Goal: Information Seeking & Learning: Understand process/instructions

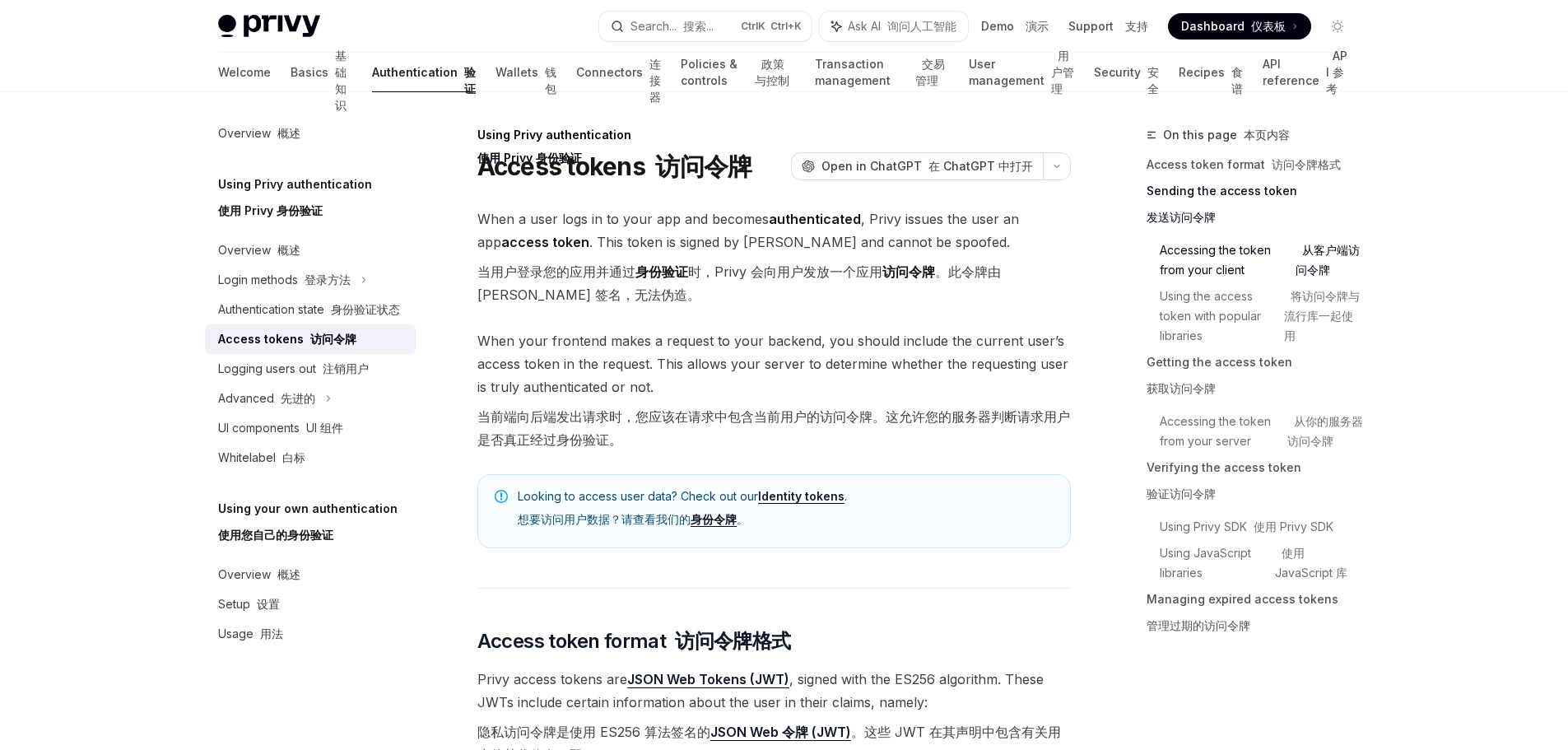
scroll to position [988, 0]
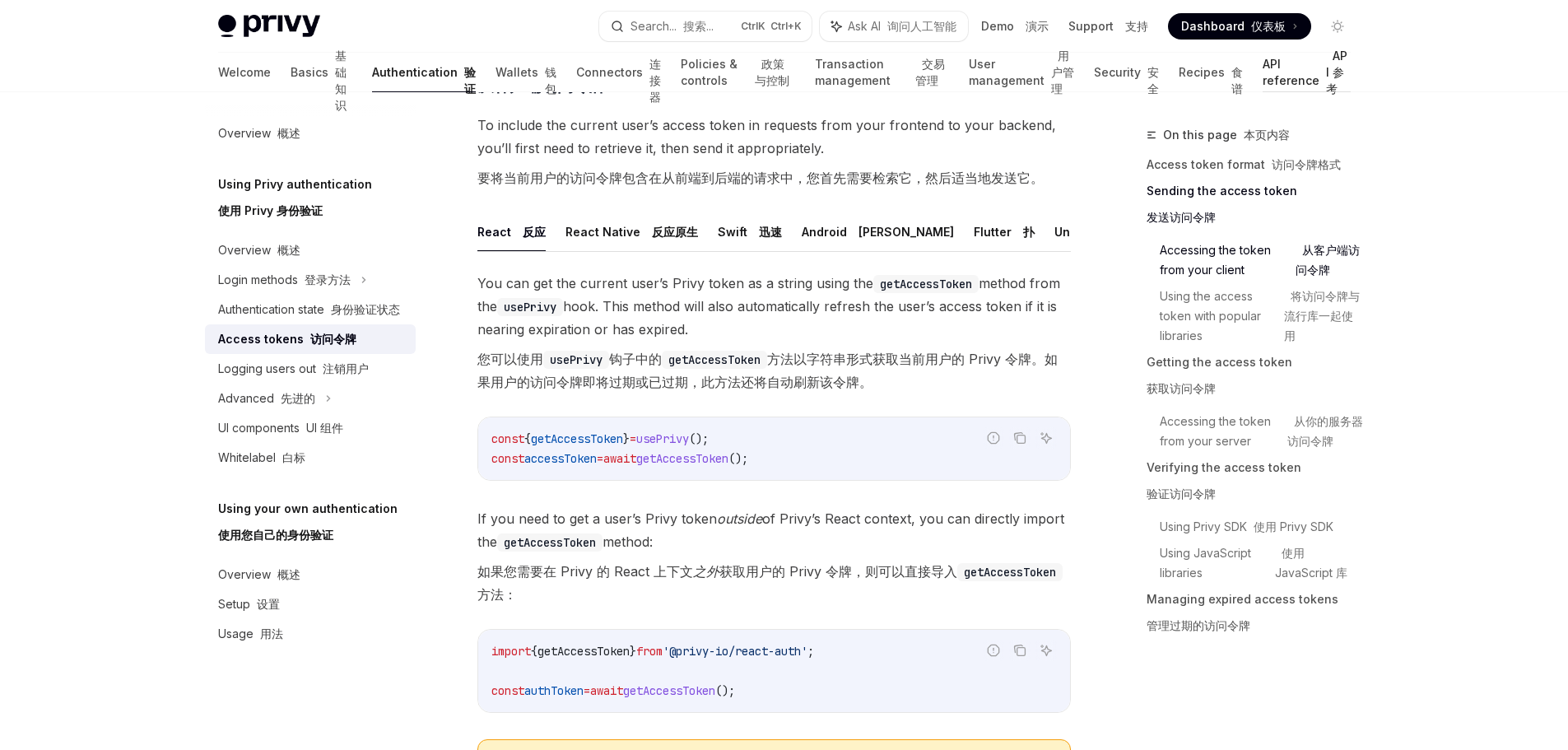
click at [1283, 79] on link "API reference API 参考" at bounding box center [1307, 72] width 87 height 39
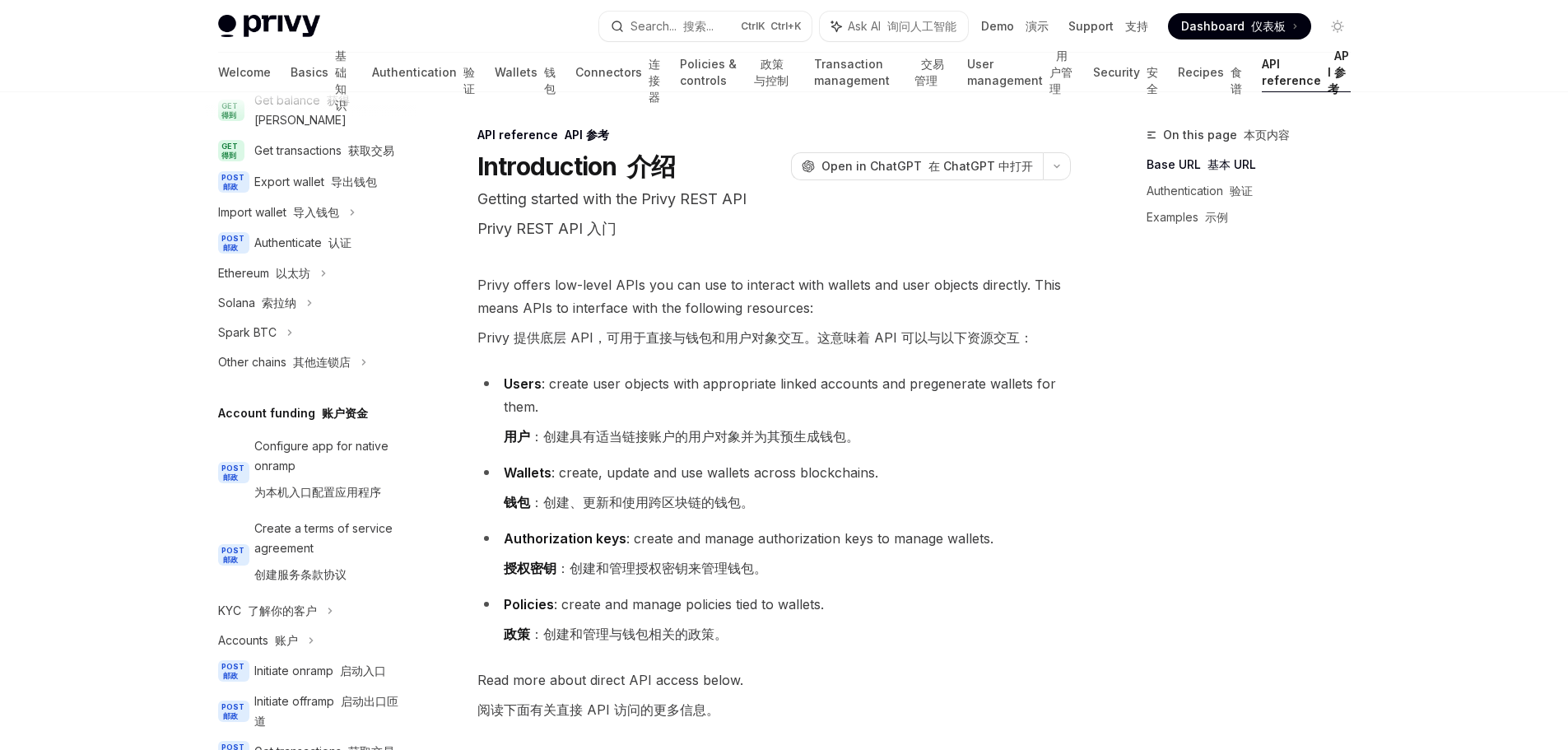
scroll to position [494, 0]
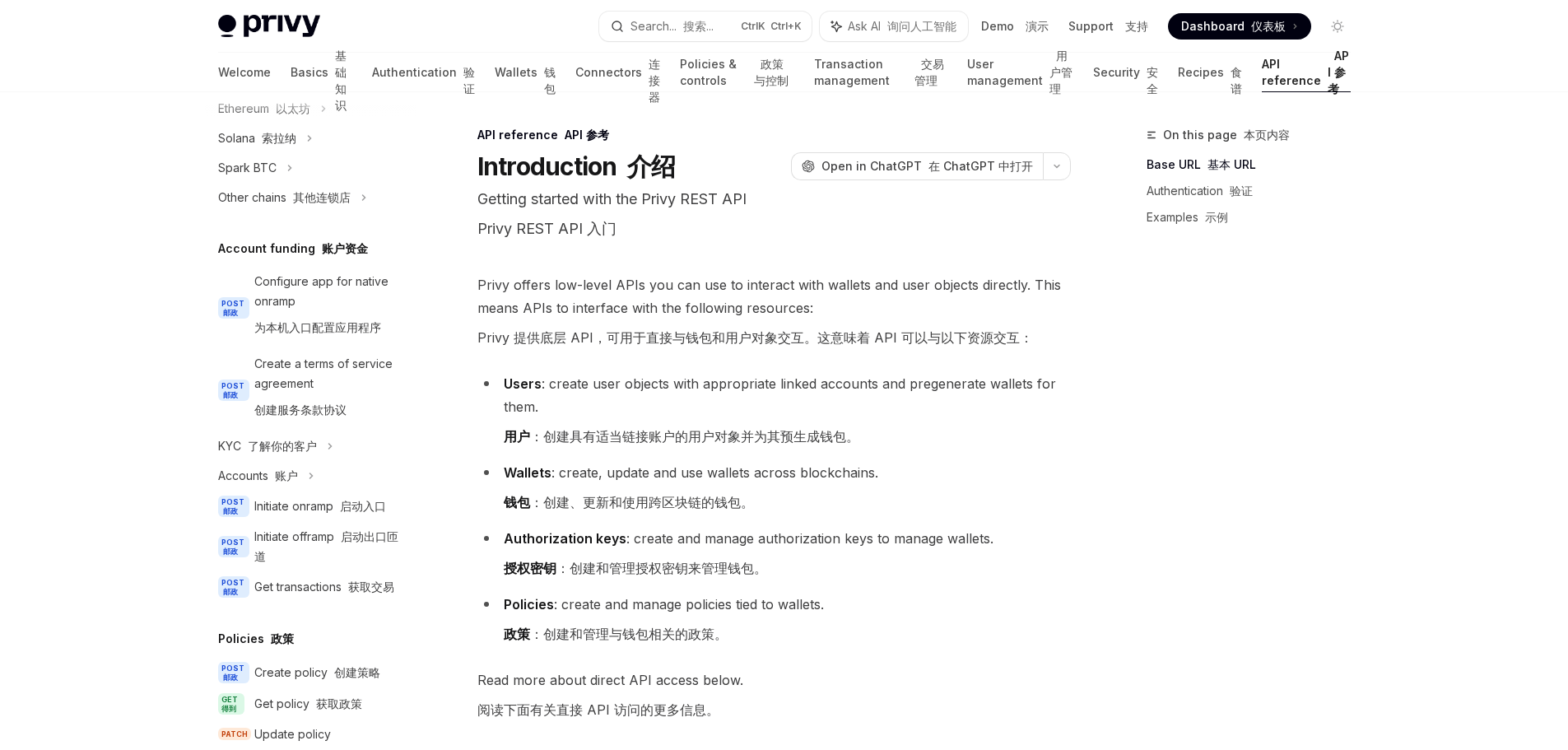
click at [994, 466] on li "Wallets : create, update and use wallets across blockchains. 钱包 ：创建、更新和使用跨区块链的钱…" at bounding box center [774, 490] width 593 height 59
click at [1116, 604] on div "On this page 本页内容 Base URL 基本 URL Authentication 验证 Examples 示例" at bounding box center [1238, 437] width 251 height 625
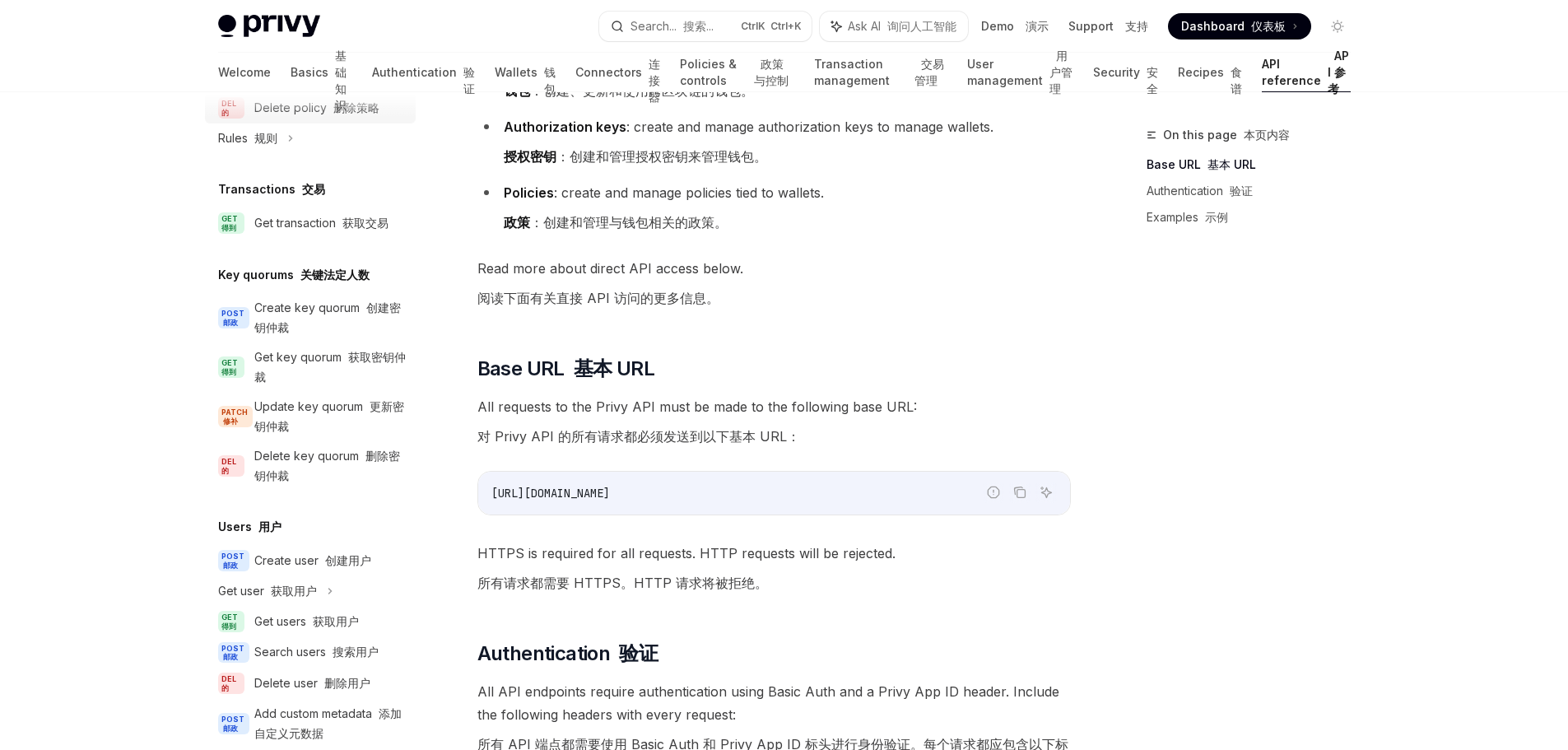
scroll to position [1251, 0]
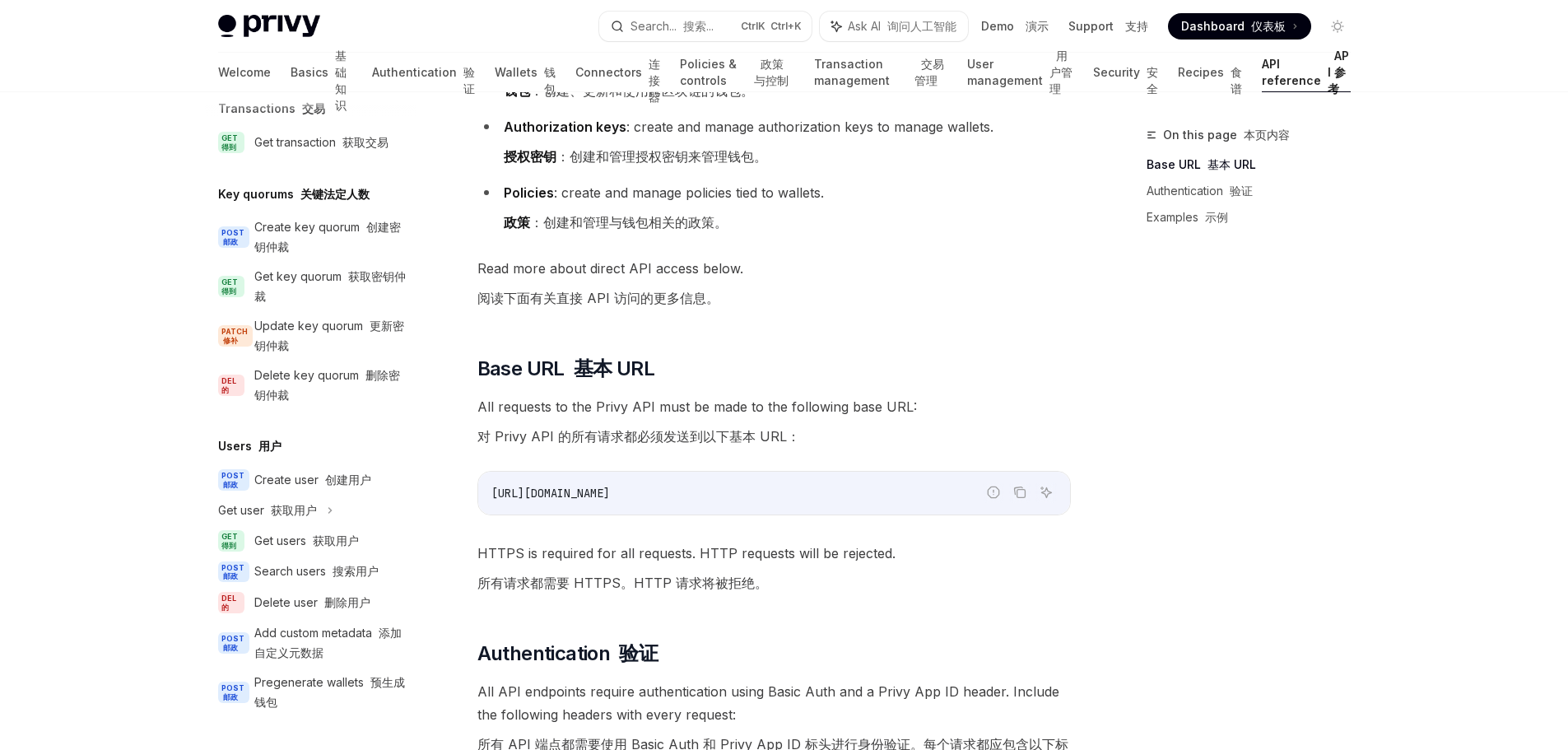
click at [1038, 406] on span "All requests to the Privy API must be made to the following base URL: 对 Privy A…" at bounding box center [774, 425] width 593 height 59
click at [335, 46] on font at bounding box center [338, 38] width 6 height 14
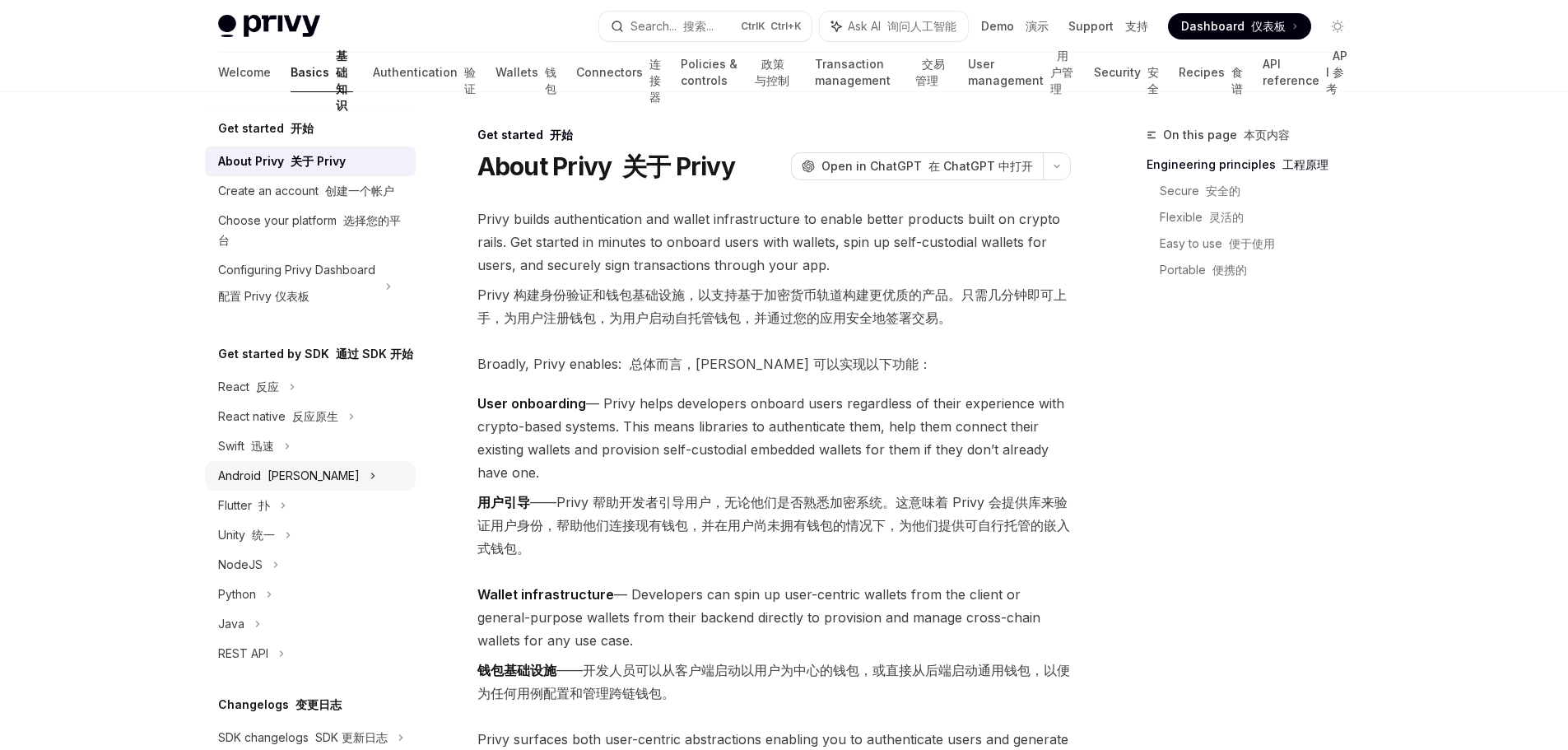
scroll to position [165, 0]
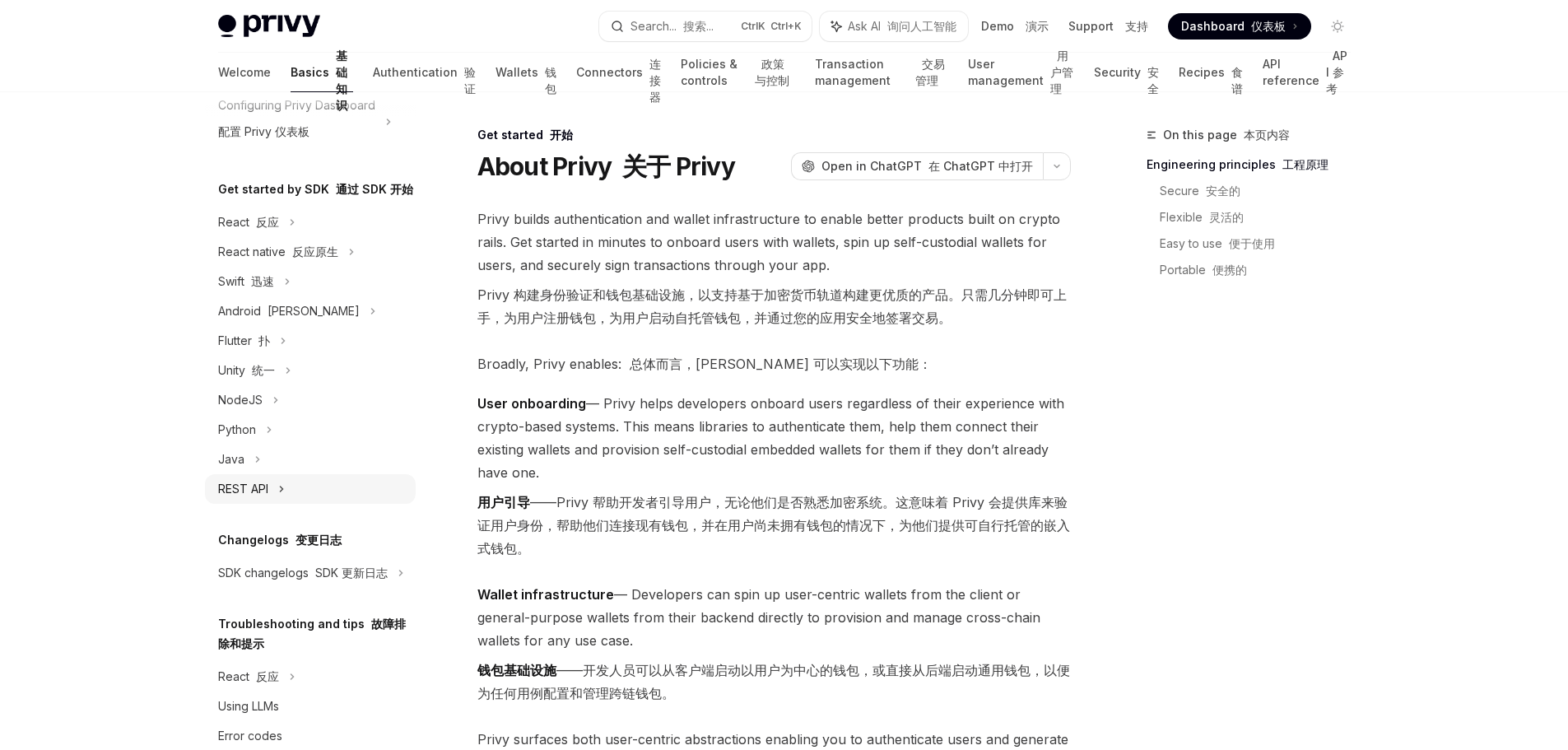
click at [263, 498] on div "REST API" at bounding box center [242, 489] width 50 height 20
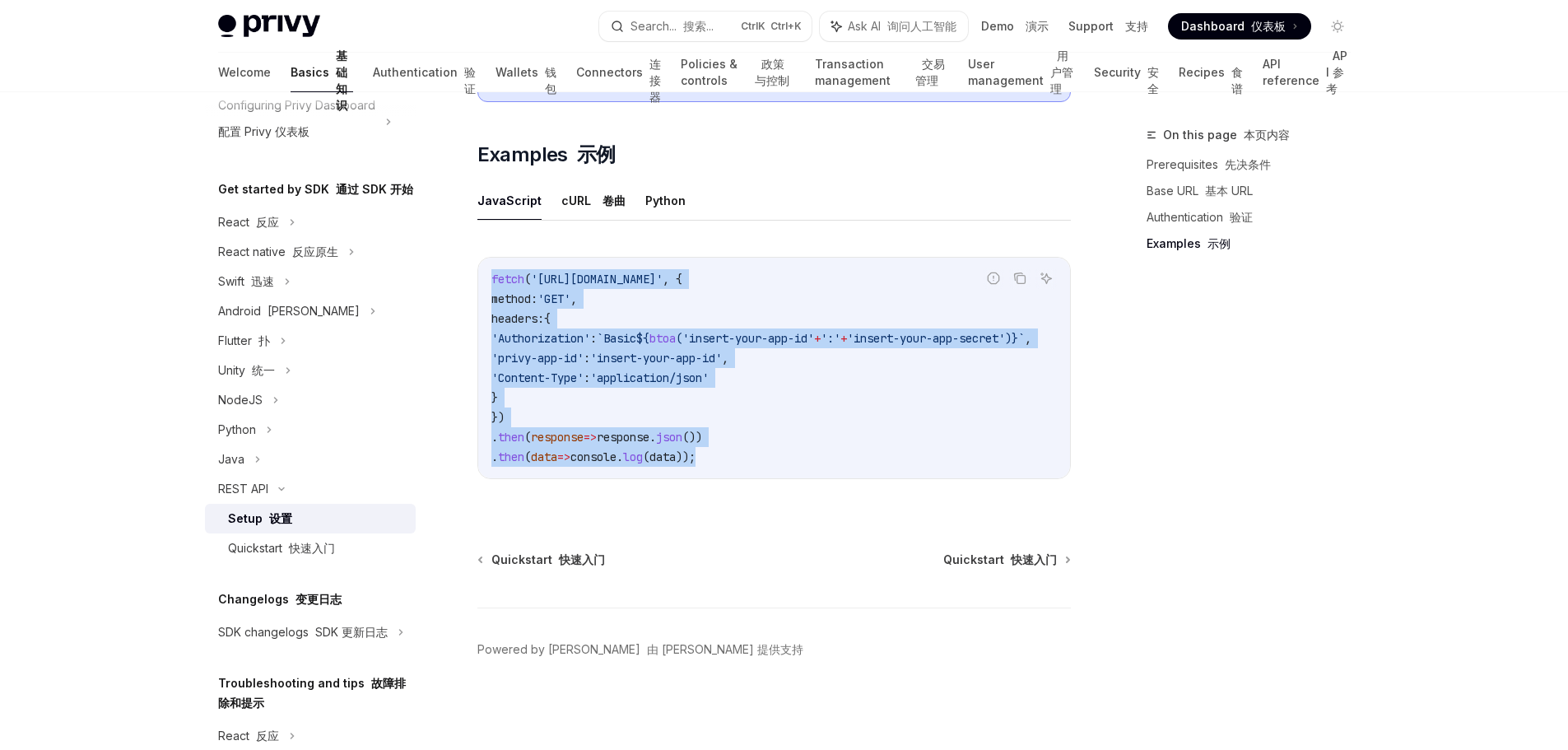
drag, startPoint x: 702, startPoint y: 442, endPoint x: 452, endPoint y: 247, distance: 317.1
copy code "fetch ( '[URL][DOMAIN_NAME]' , { method: 'GET' , headers: { 'Authorization' : `…"
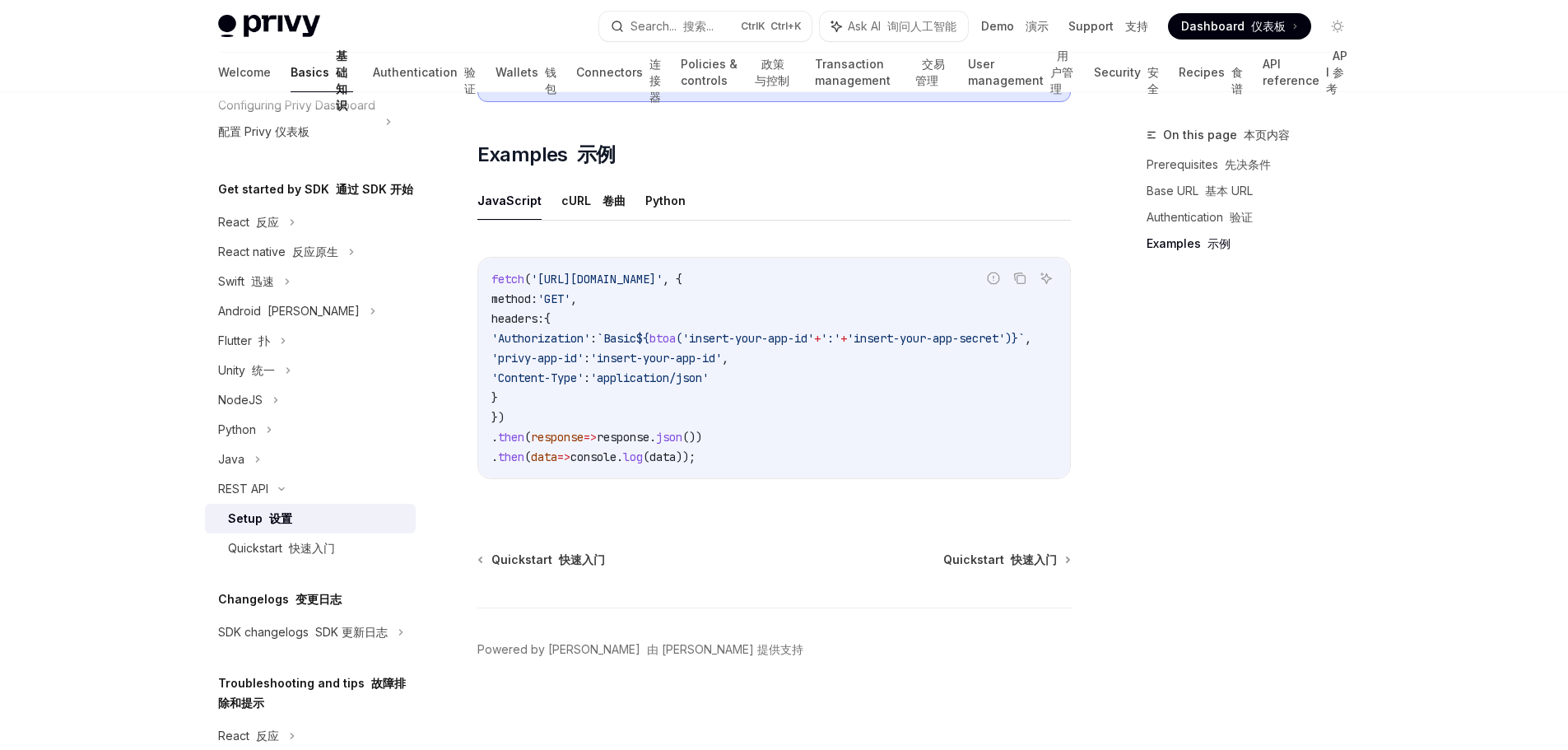
click at [1342, 488] on div "On this page 本页内容 Prerequisites 先决条件 Base URL 基本 URL Authentication 验证 Examples…" at bounding box center [1238, 437] width 251 height 625
click at [1322, 429] on div "On this page 本页内容 Prerequisites 先决条件 Base URL 基本 URL Authentication 验证 Examples…" at bounding box center [1238, 437] width 251 height 625
drag, startPoint x: 727, startPoint y: 321, endPoint x: 695, endPoint y: 332, distance: 33.8
click at [695, 331] on span "'Authorization' : `Basic ${ btoa ( 'insert-your-app-id' + ':' + 'insert-your-ap…" at bounding box center [761, 338] width 539 height 15
copy span "btoa"
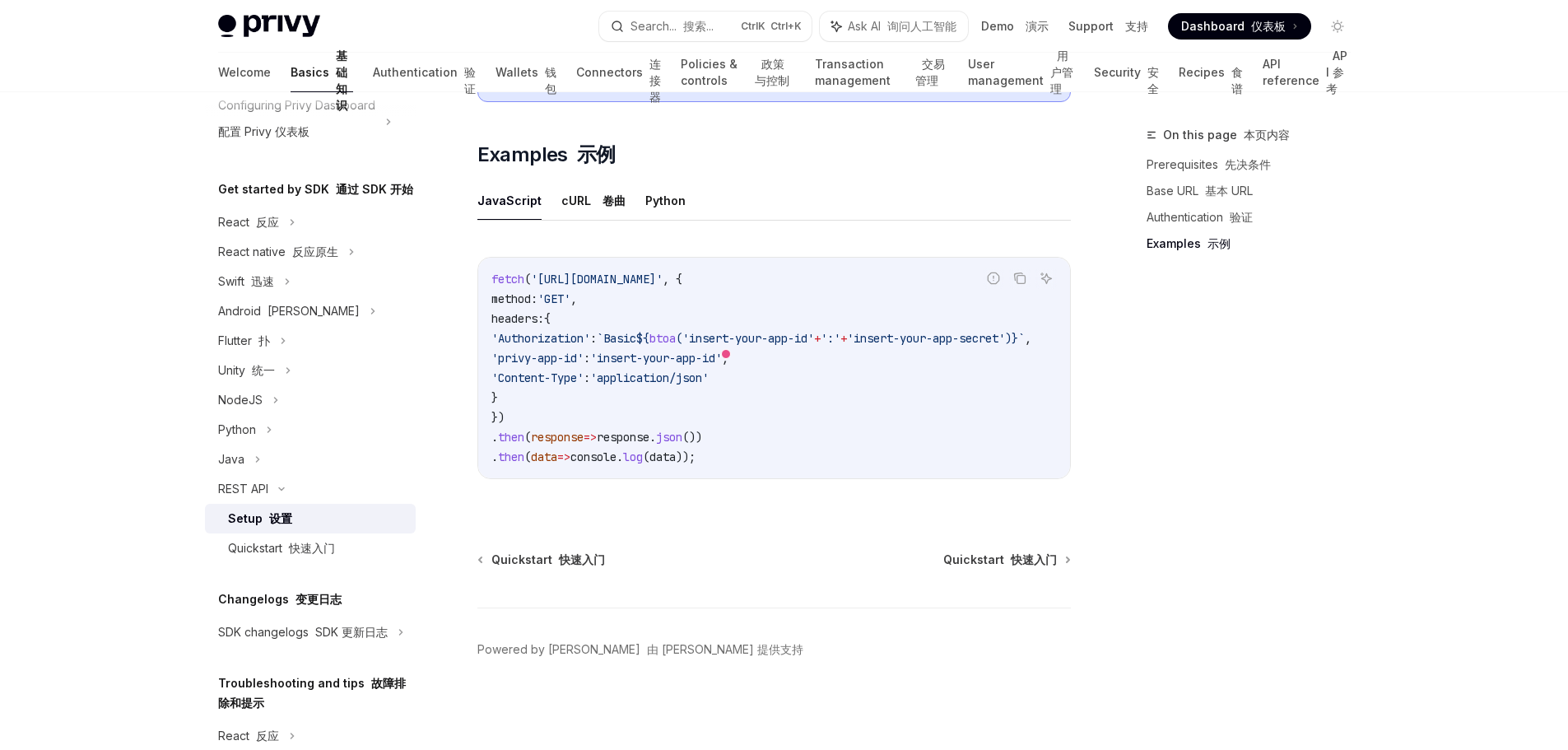
click at [887, 430] on code "fetch ( '[URL][DOMAIN_NAME]' , { method: 'GET' , headers: { 'Authorization' : `…" at bounding box center [781, 367] width 579 height 198
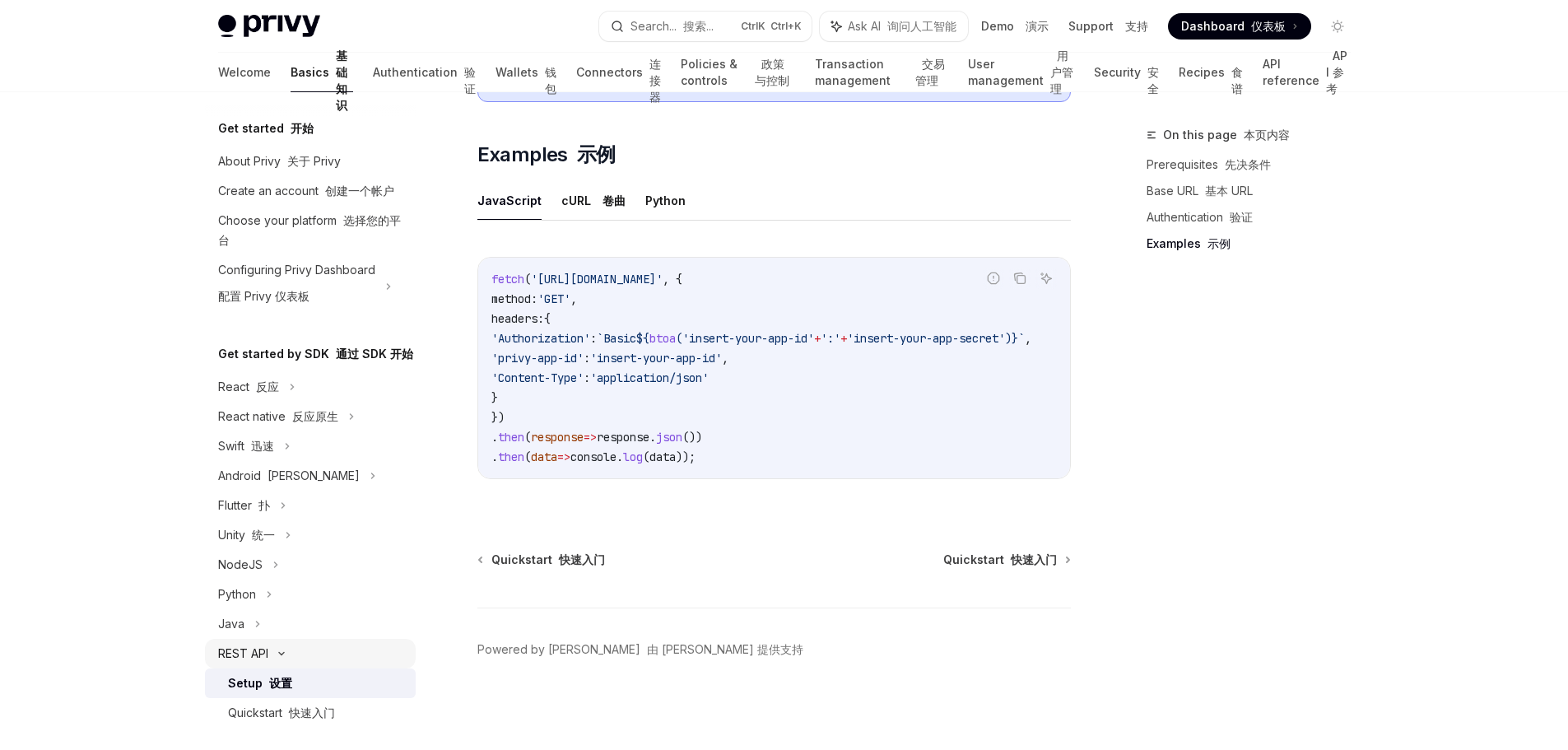
scroll to position [165, 0]
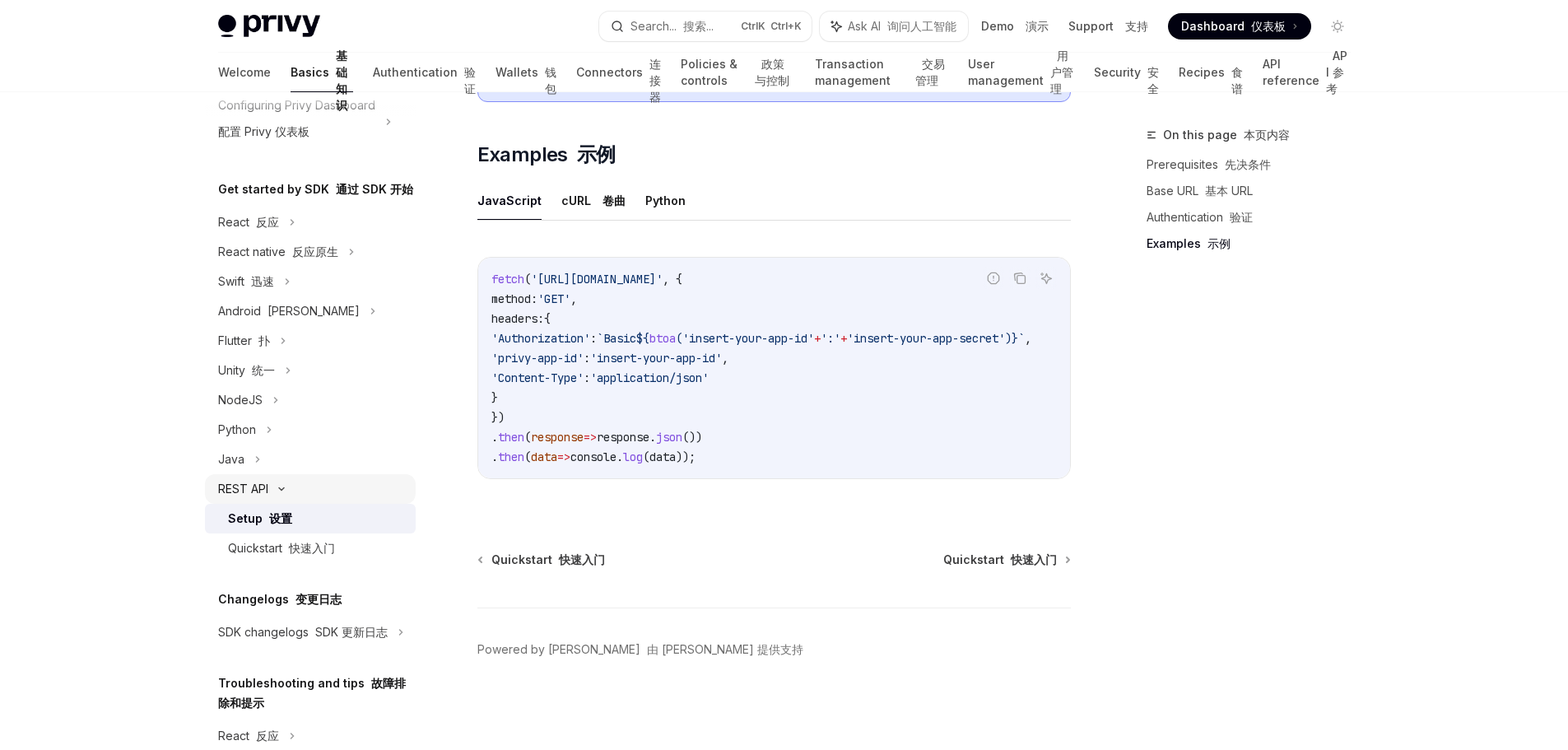
click at [291, 504] on div "REST API" at bounding box center [310, 488] width 210 height 30
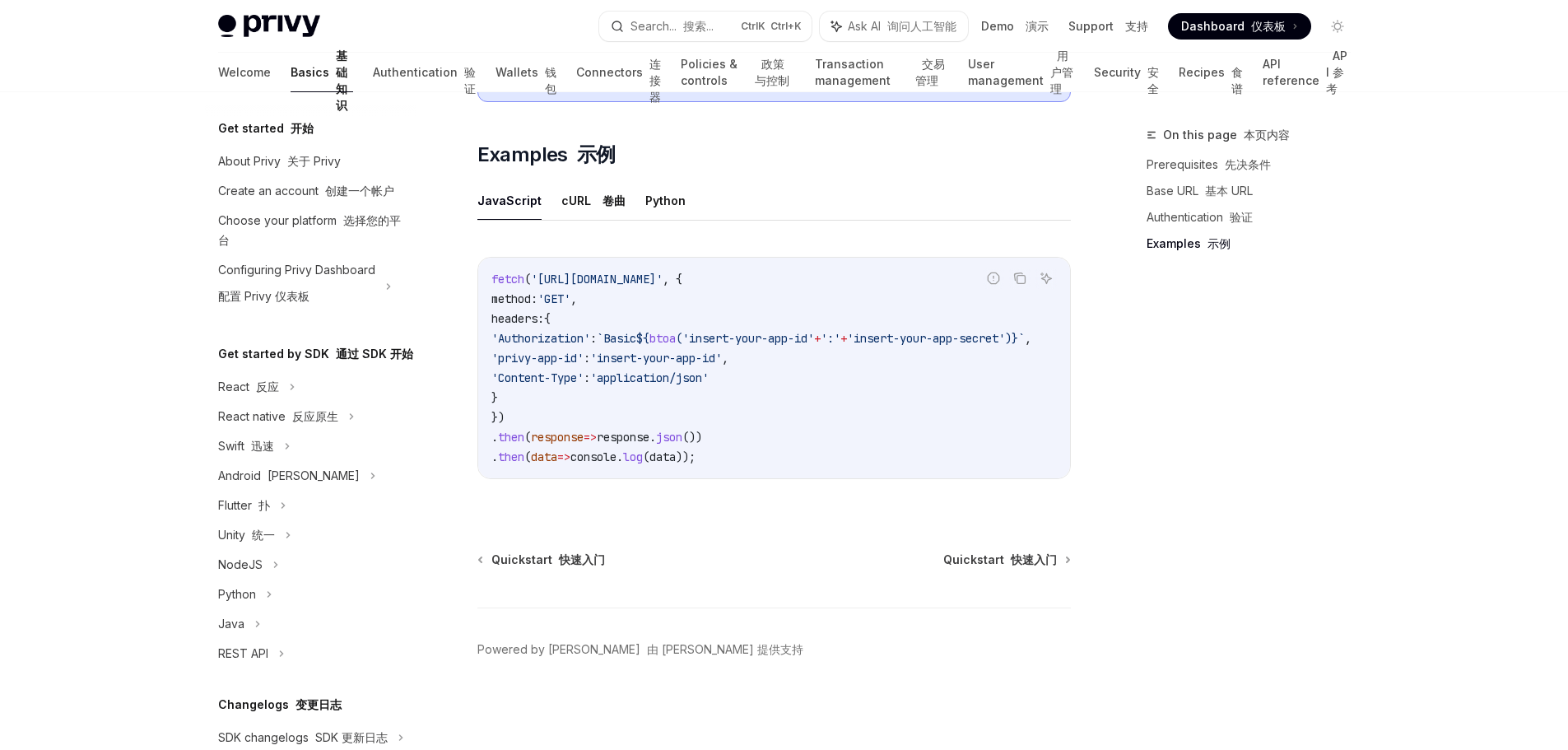
scroll to position [1118, 0]
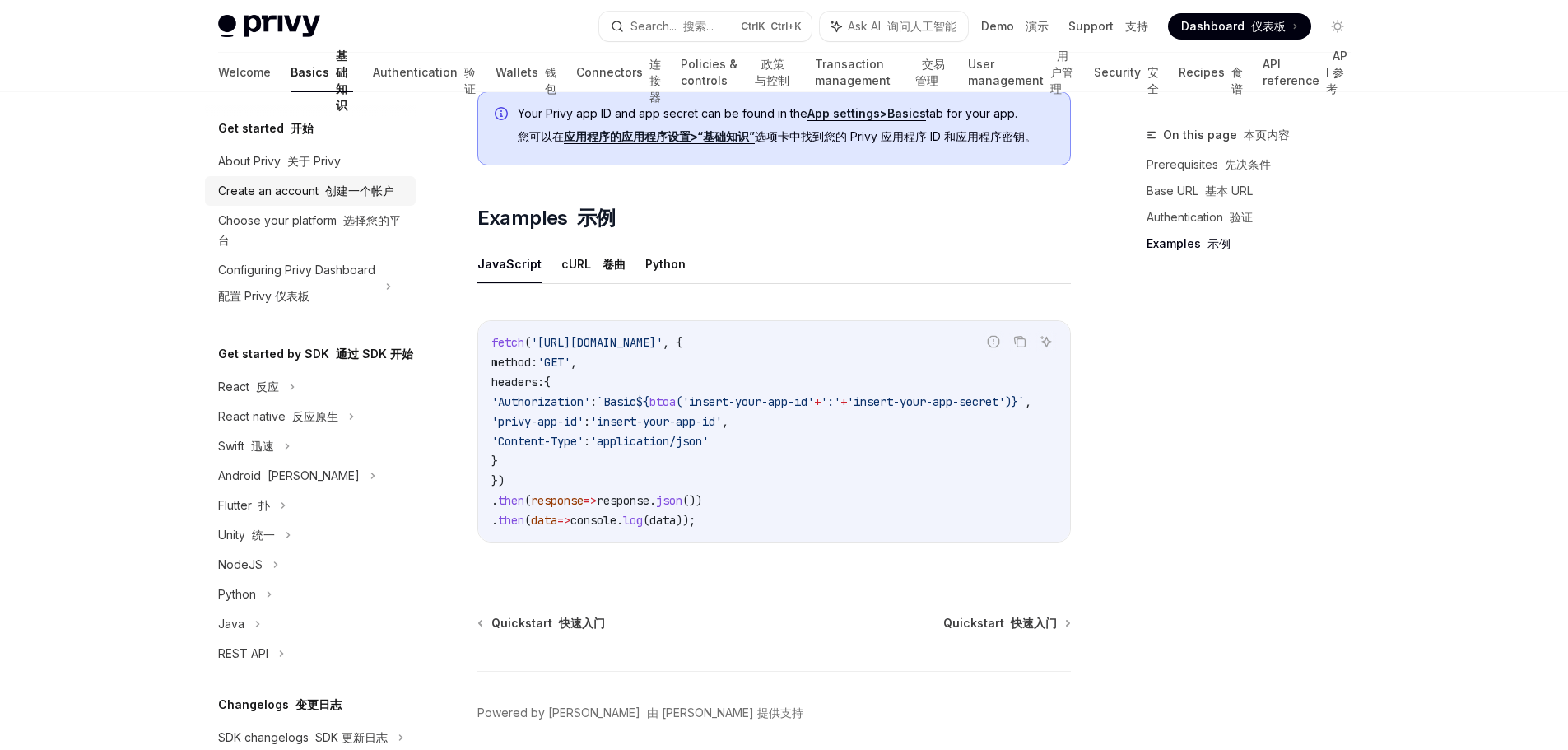
click at [354, 197] on font "创建一个帐户" at bounding box center [360, 190] width 69 height 14
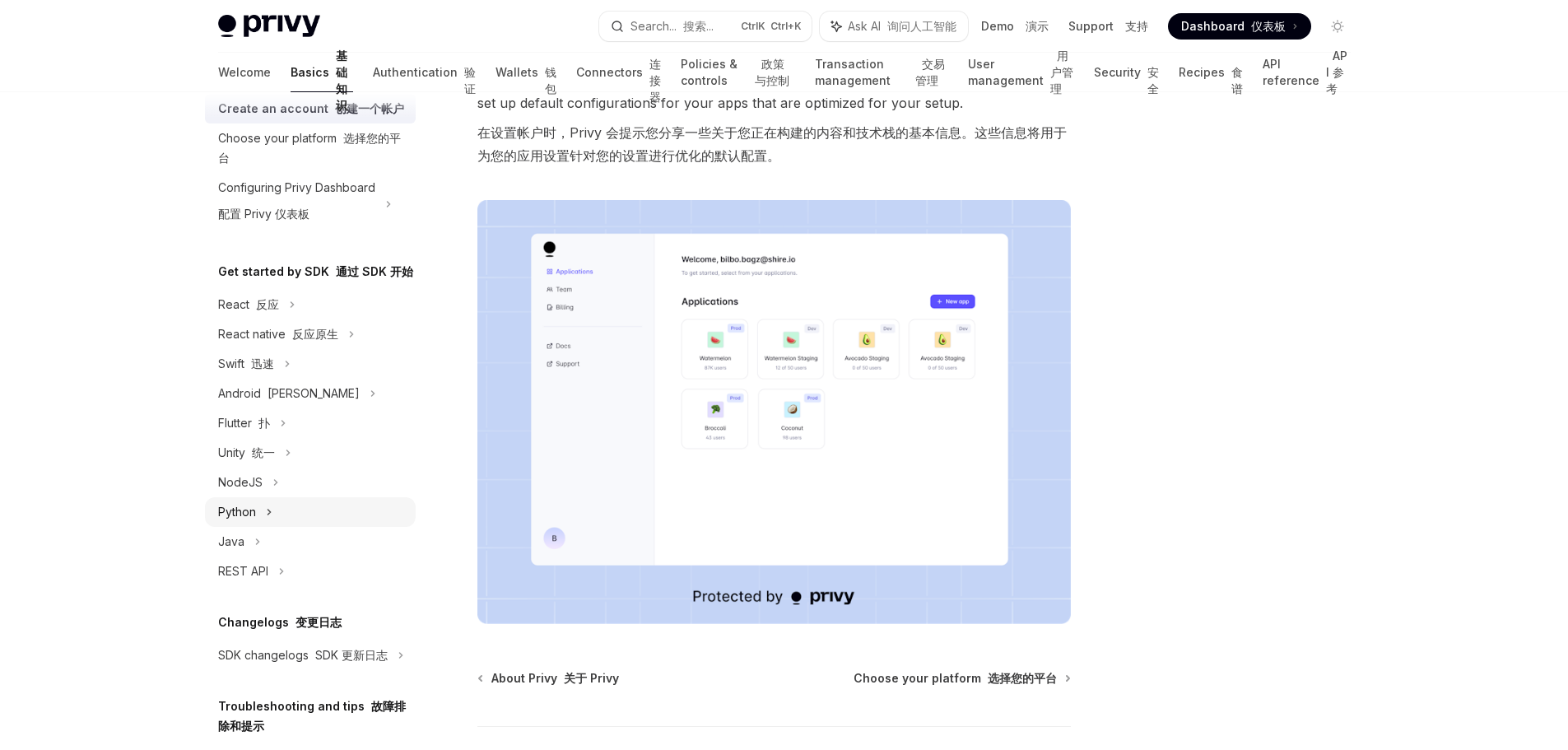
scroll to position [247, 0]
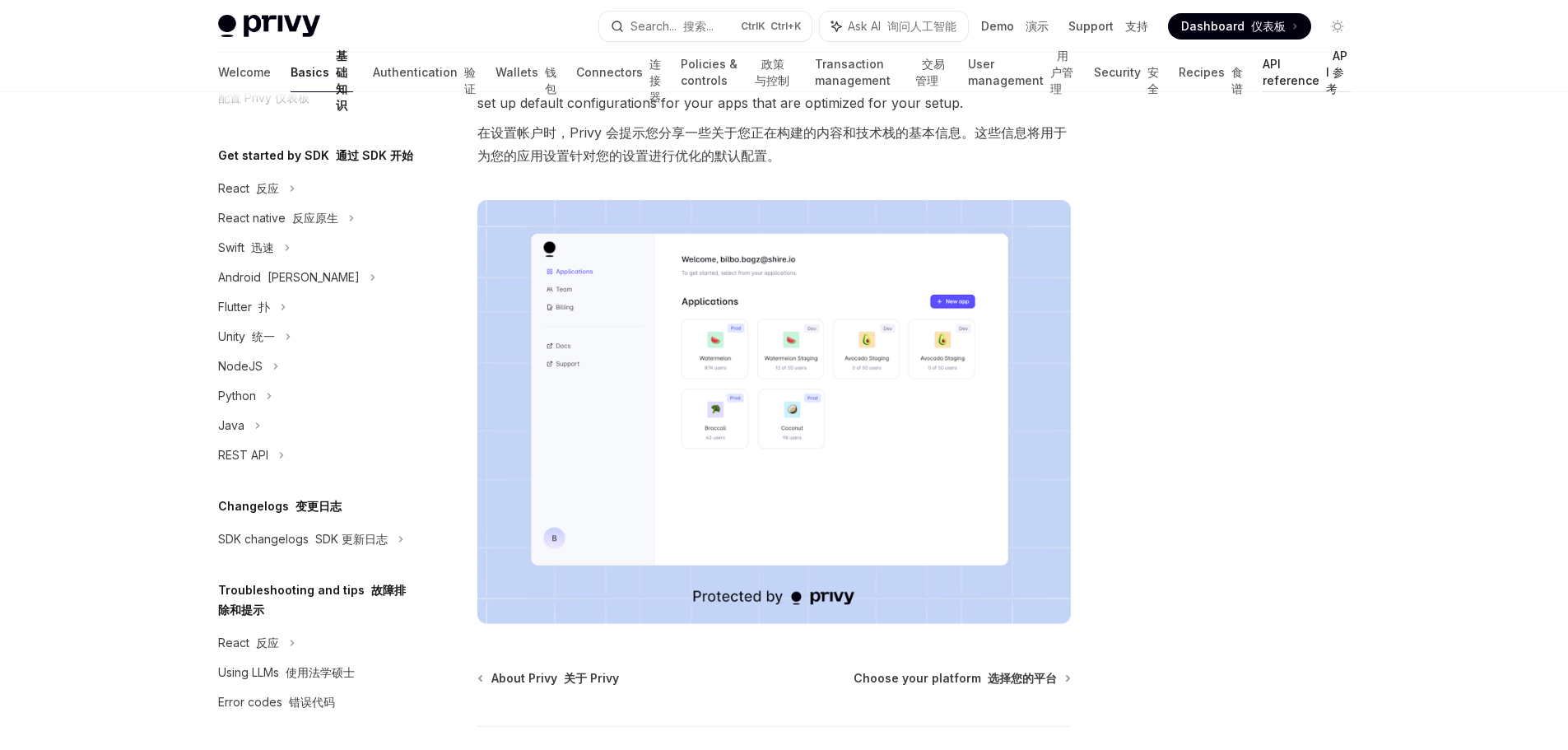
click at [1263, 79] on link "API reference API 参考" at bounding box center [1307, 72] width 87 height 39
click at [1263, 67] on link "API reference API 参考" at bounding box center [1307, 72] width 87 height 39
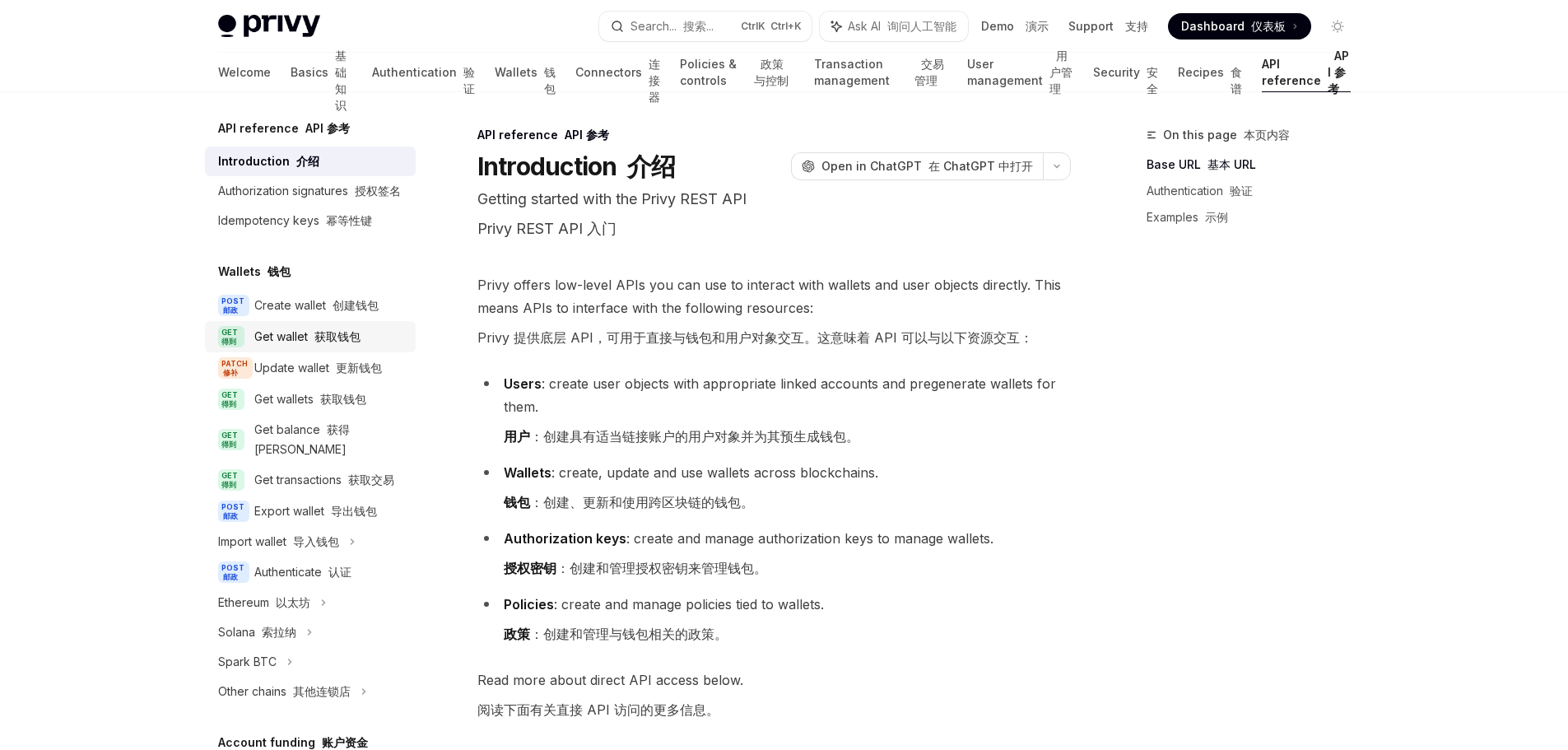
click at [340, 344] on font "获取钱包" at bounding box center [337, 335] width 46 height 14
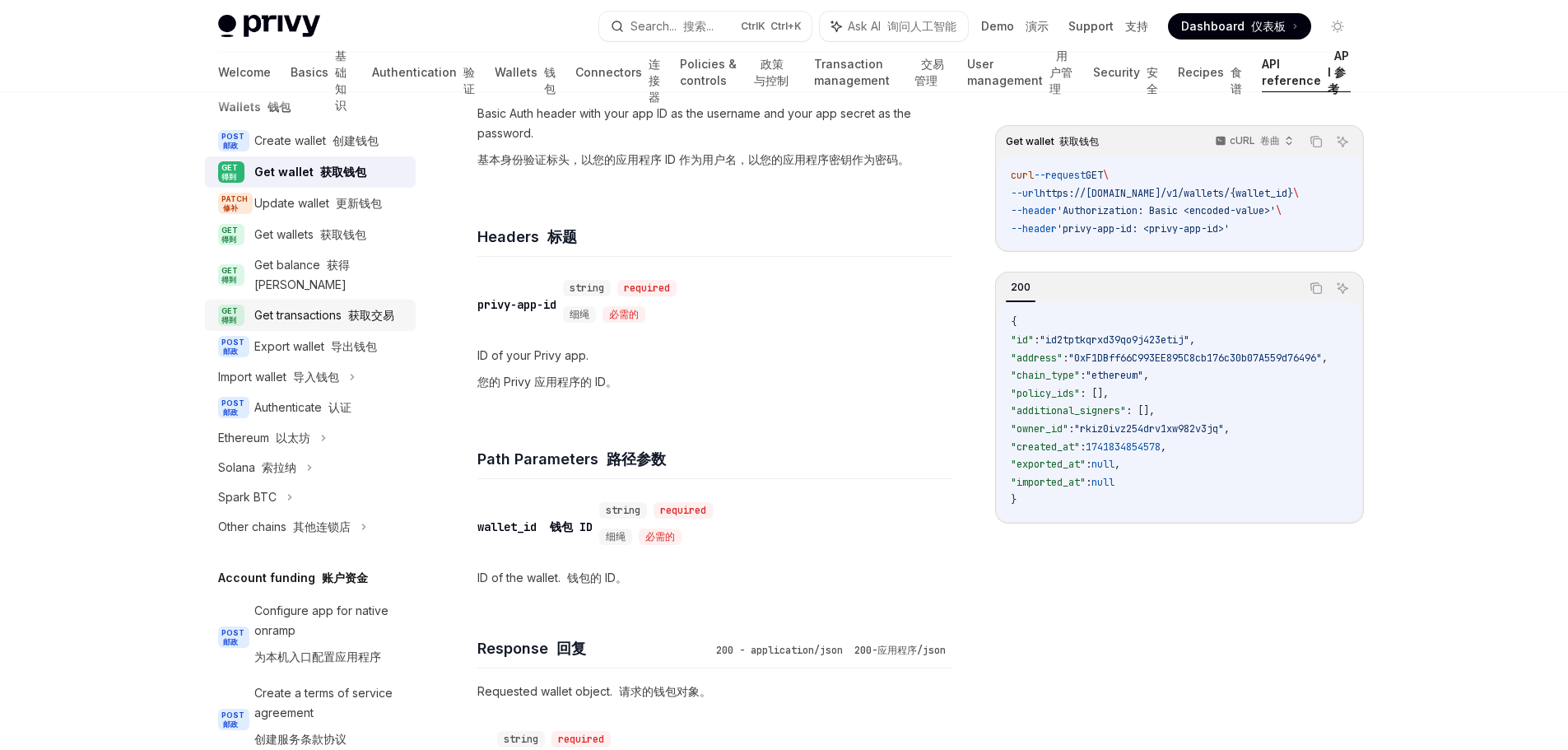
scroll to position [82, 0]
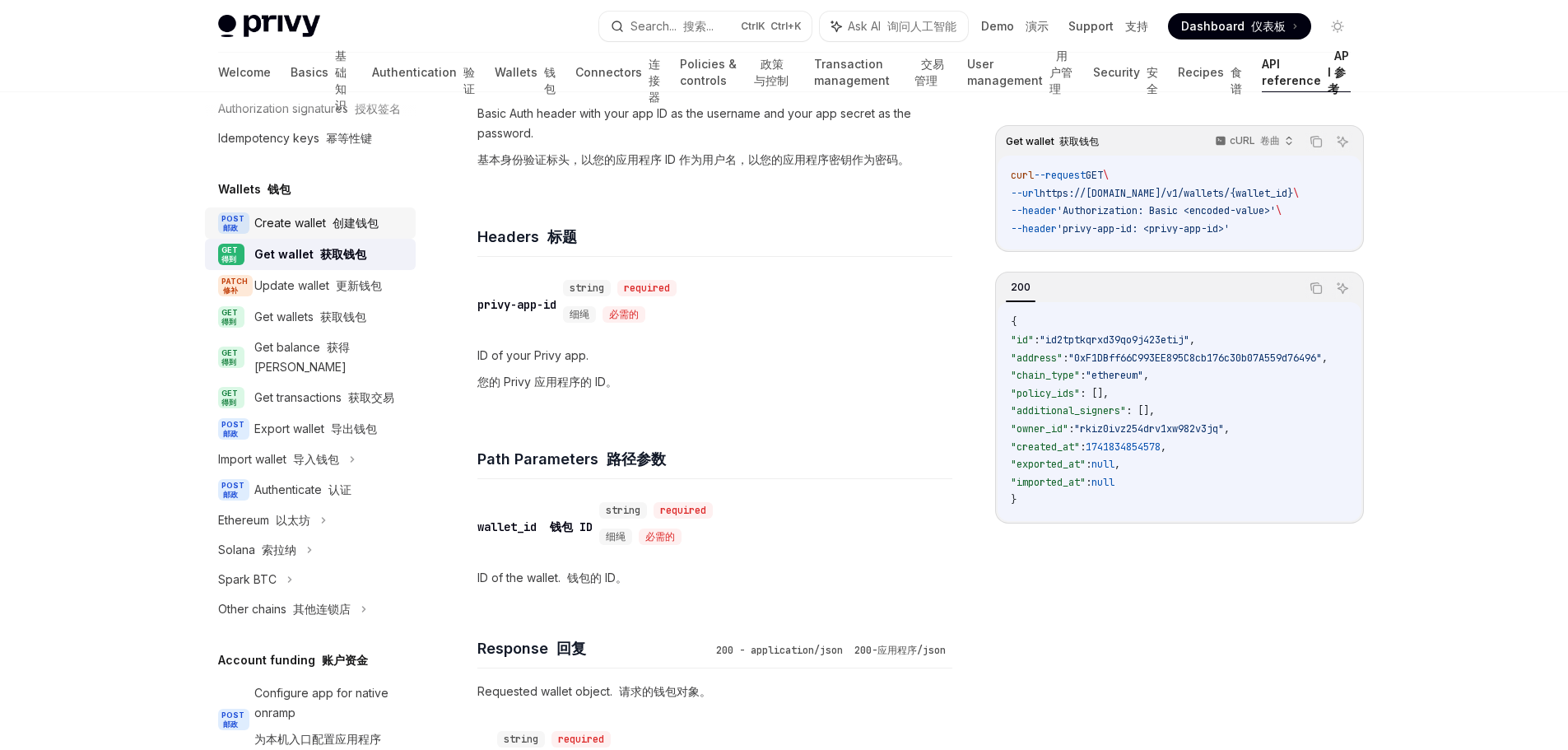
click at [364, 230] on font "创建钱包" at bounding box center [355, 222] width 46 height 14
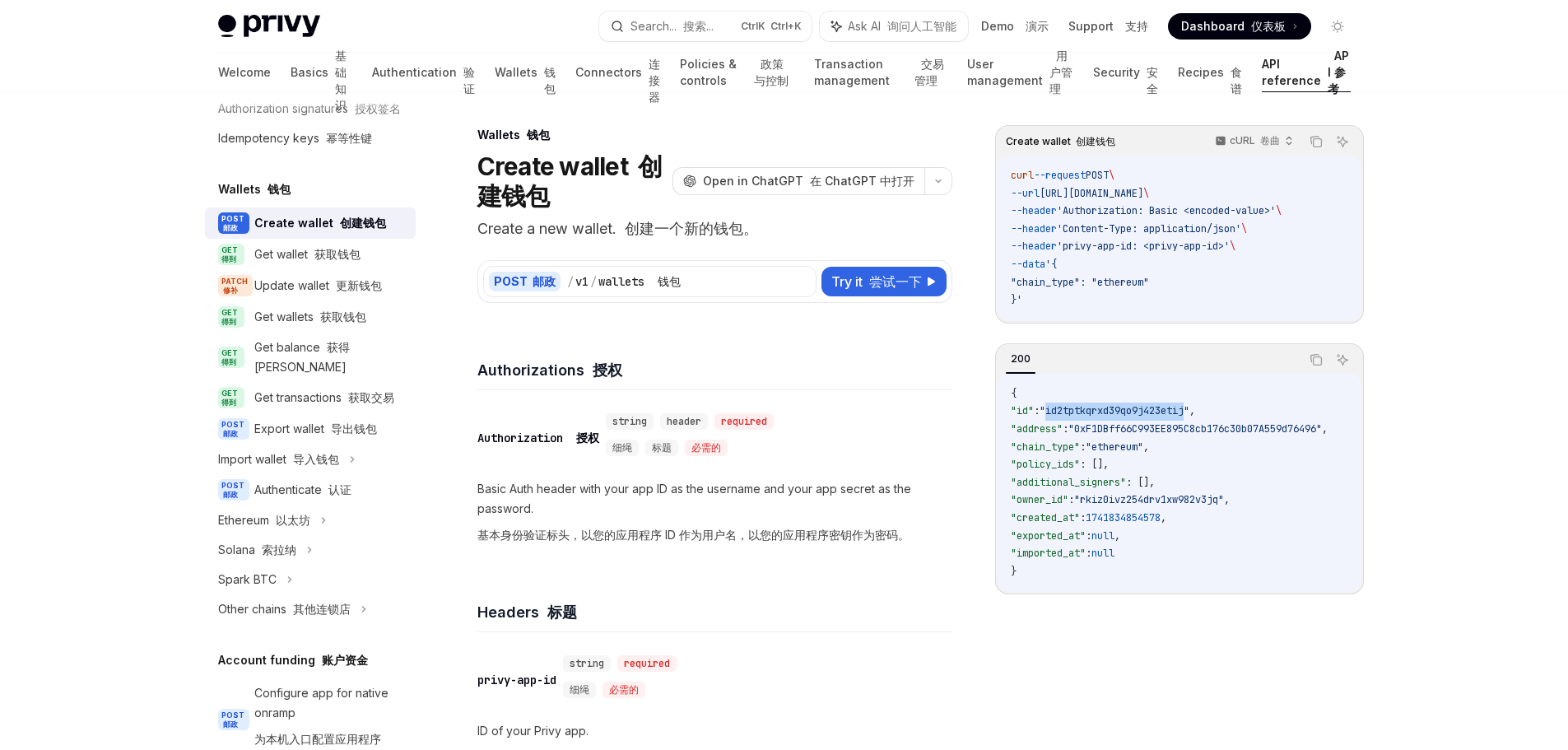
drag, startPoint x: 1205, startPoint y: 411, endPoint x: 1063, endPoint y: 408, distance: 142.0
click at [1063, 408] on span ""id2tptkqrxd39qo9j423etij"" at bounding box center [1114, 410] width 149 height 13
click at [395, 410] on link "GET 得到 Get transactions 获取交易" at bounding box center [310, 397] width 210 height 31
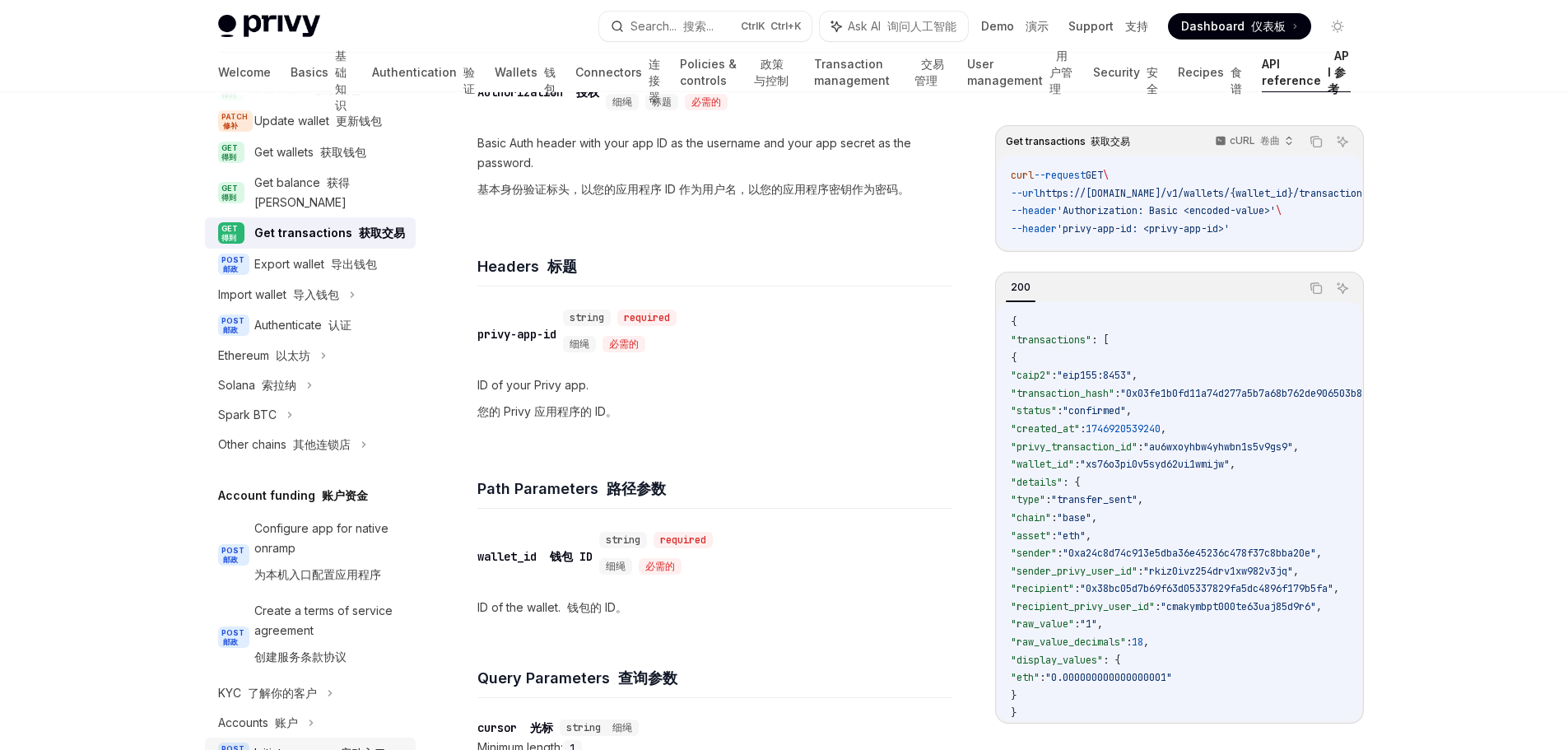
scroll to position [82, 0]
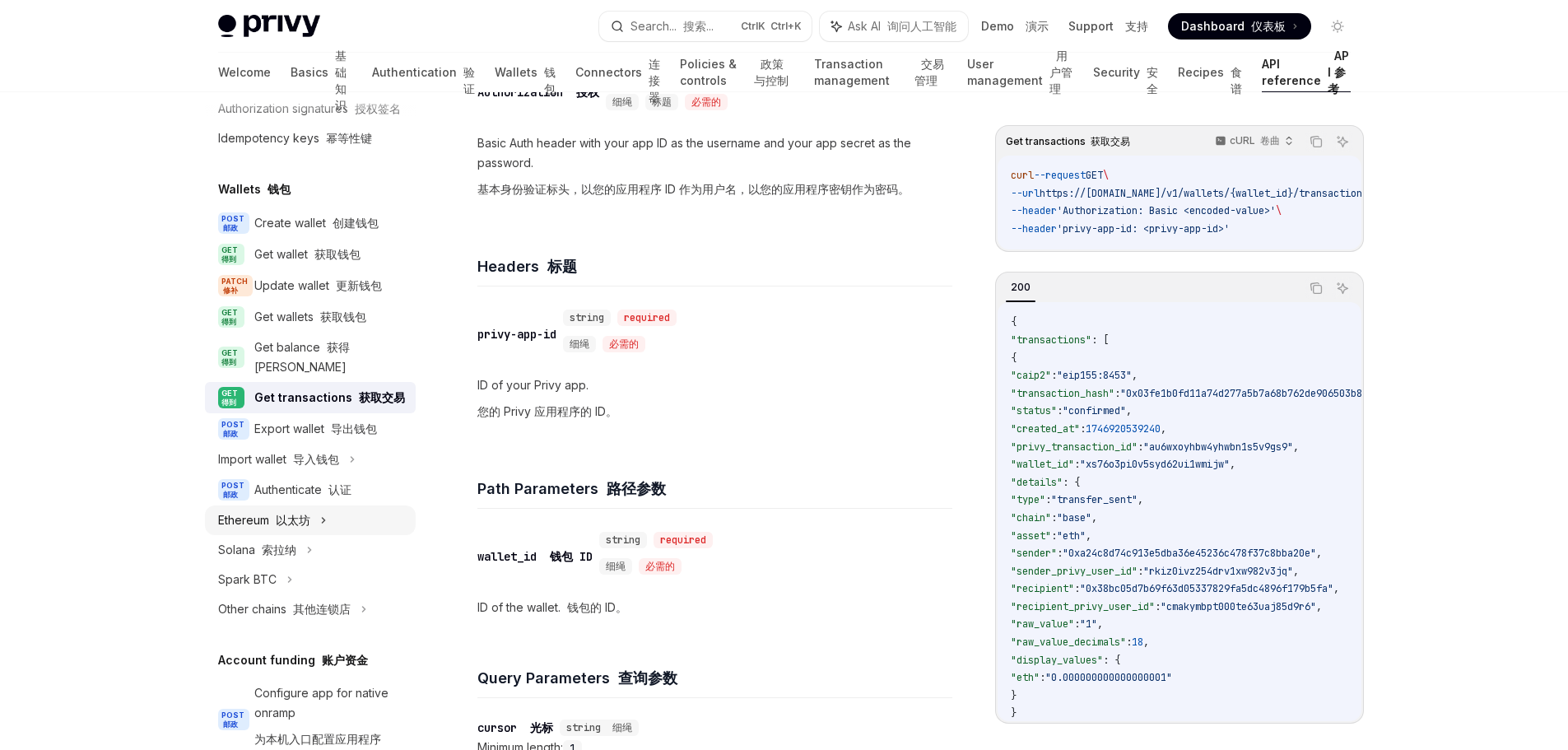
click at [327, 530] on icon at bounding box center [323, 520] width 6 height 20
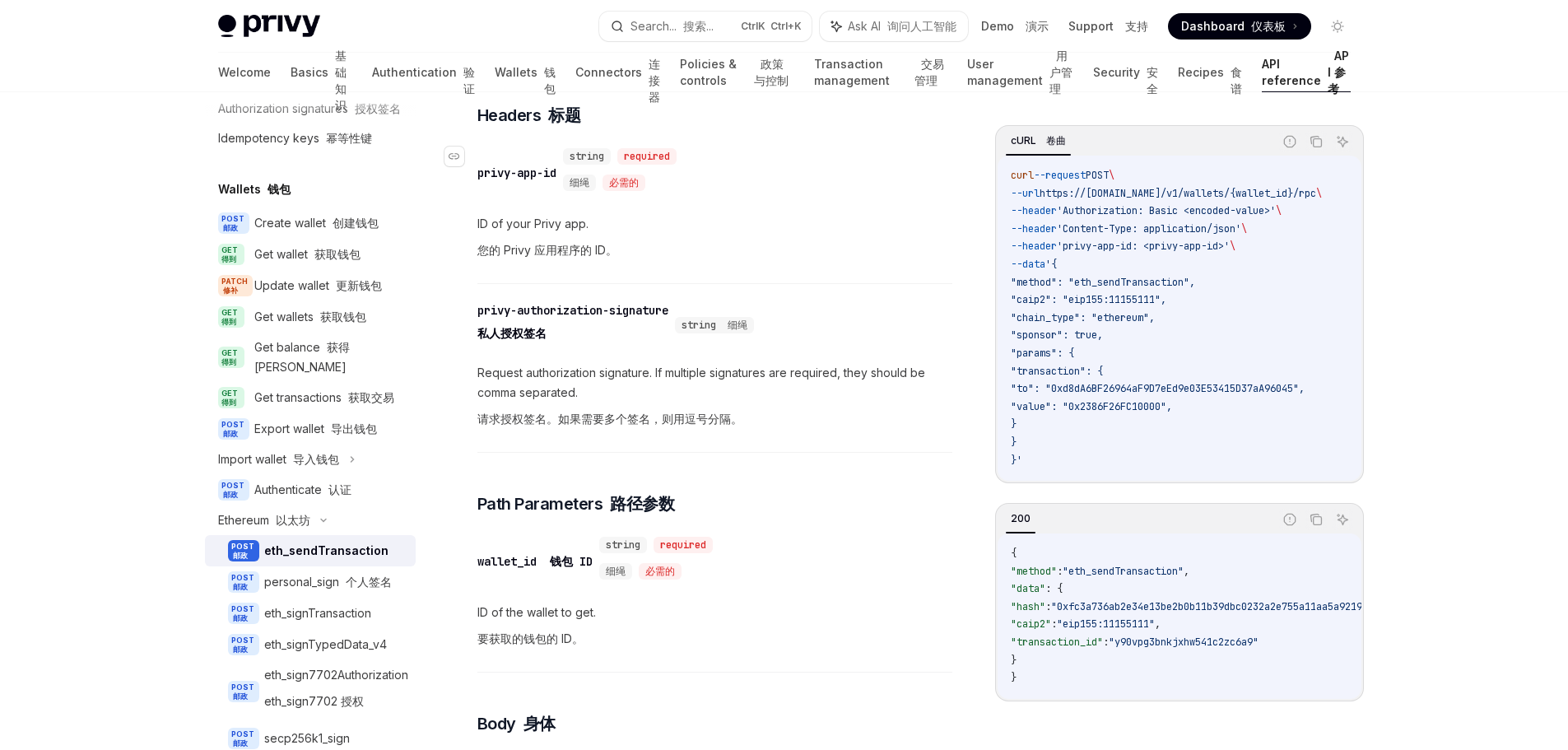
scroll to position [494, 0]
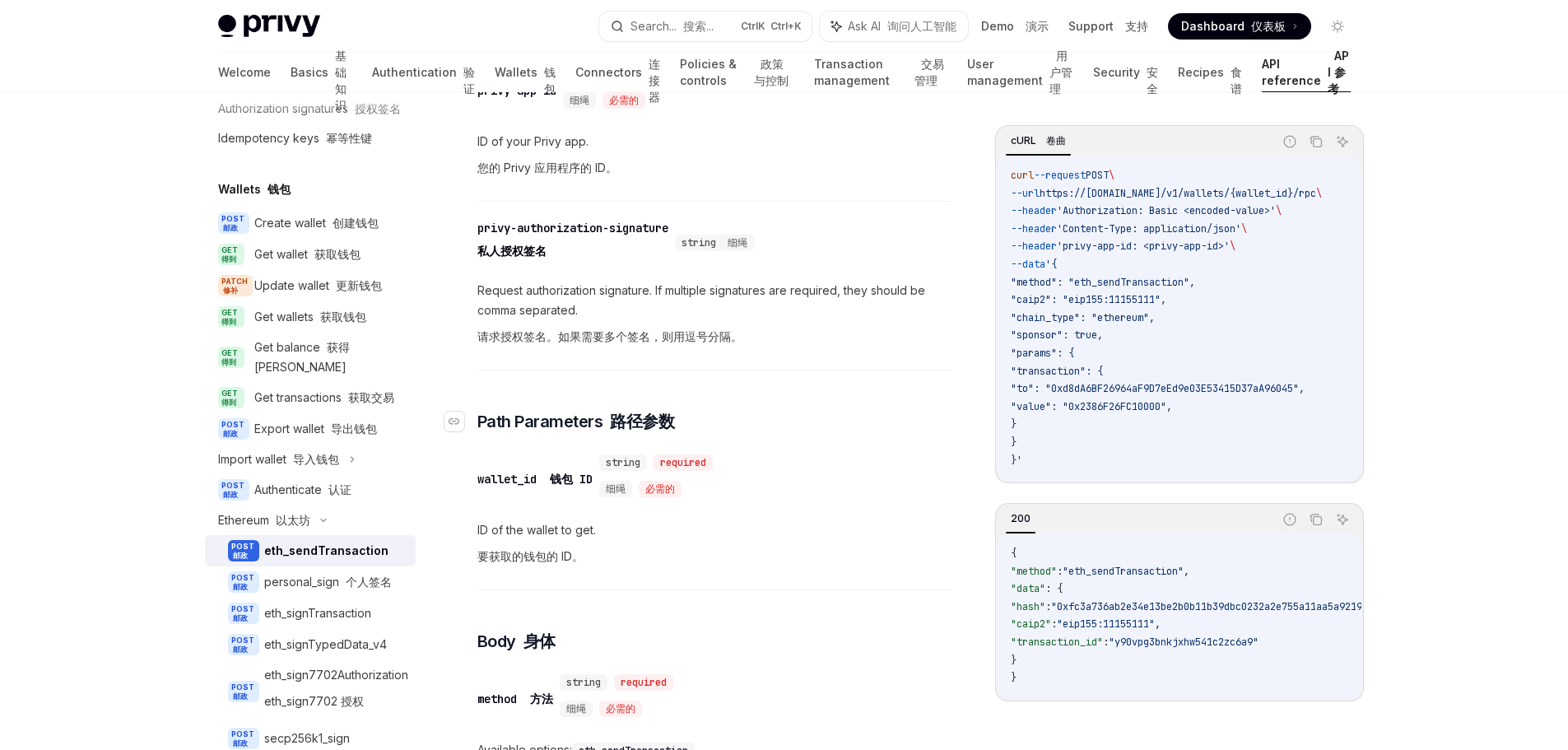
click at [880, 431] on h3 "​ Path Parameters 路径参数" at bounding box center [714, 421] width 475 height 23
click at [330, 230] on font at bounding box center [329, 222] width 6 height 14
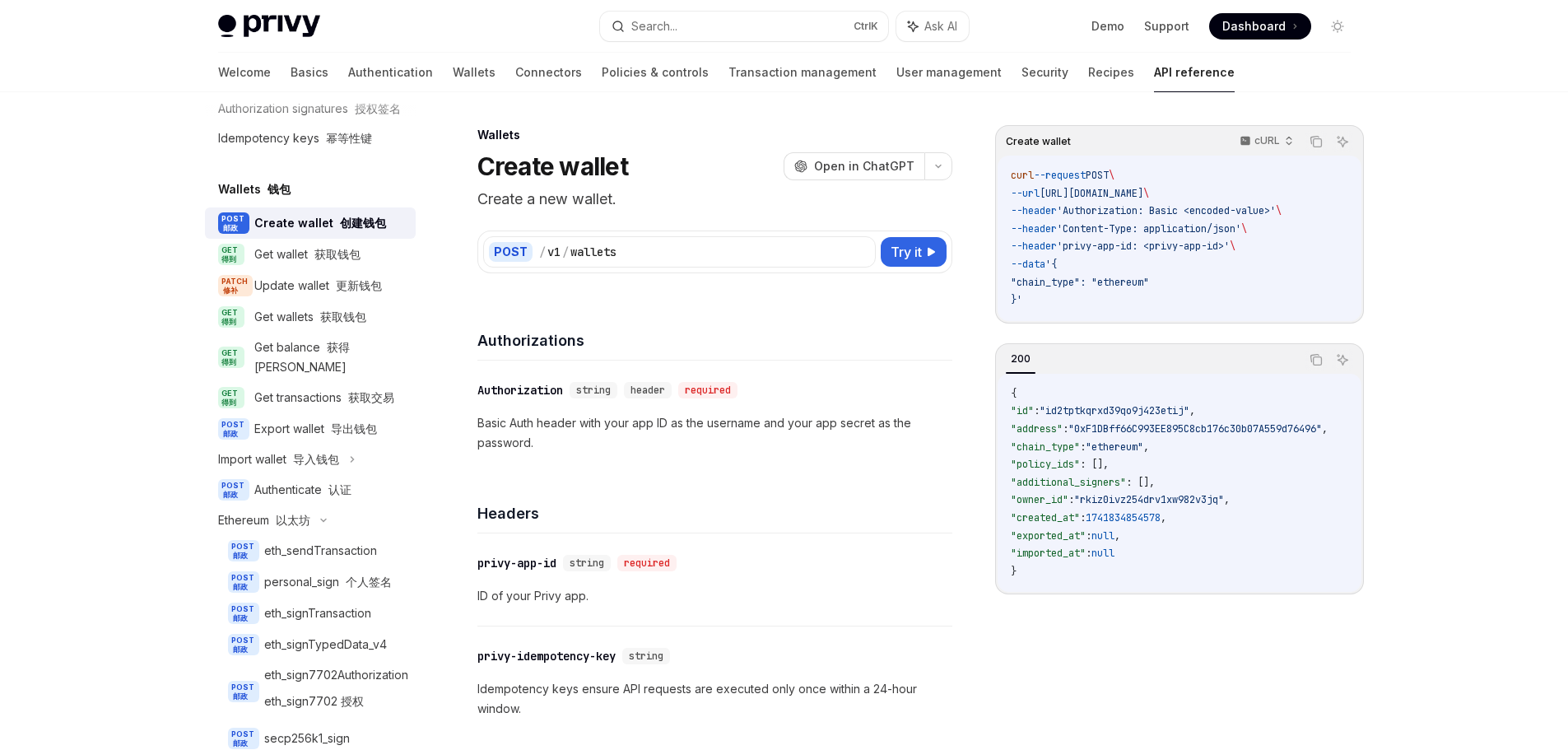
type textarea "*"
